Goal: Navigation & Orientation: Find specific page/section

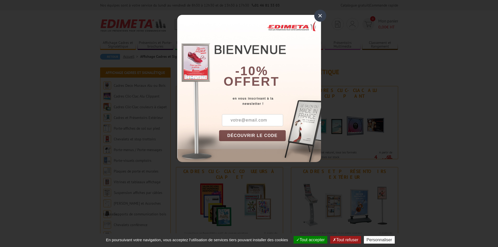
click at [318, 14] on div "×" at bounding box center [320, 16] width 12 height 12
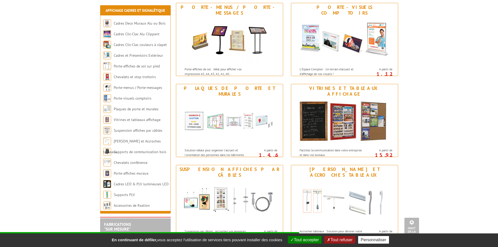
scroll to position [340, 0]
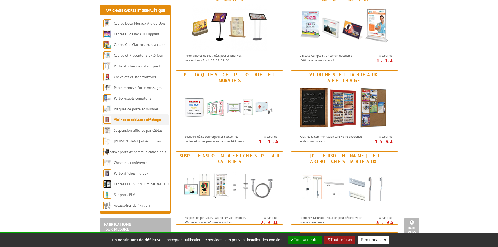
click at [141, 118] on link "Vitrines et tableaux affichage" at bounding box center [137, 119] width 47 height 5
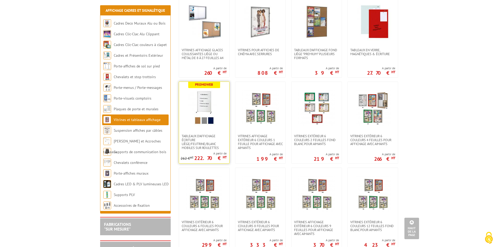
scroll to position [288, 0]
click at [154, 129] on link "Suspension affiches par câbles" at bounding box center [138, 130] width 49 height 5
